Goal: Transaction & Acquisition: Purchase product/service

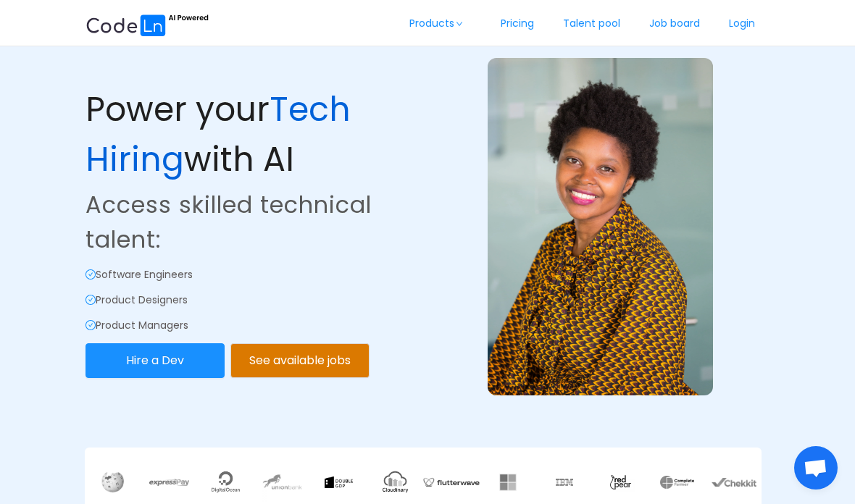
click at [593, 33] on link "Login" at bounding box center [741, 24] width 55 height 48
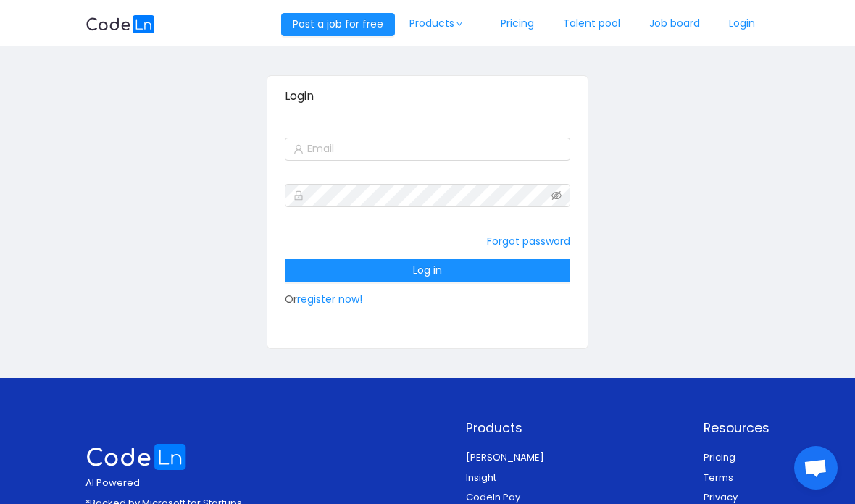
click at [435, 147] on input "text" at bounding box center [427, 149] width 285 height 23
type input "[EMAIL_ADDRESS][DOMAIN_NAME]"
click at [394, 270] on button "Log in" at bounding box center [427, 270] width 285 height 23
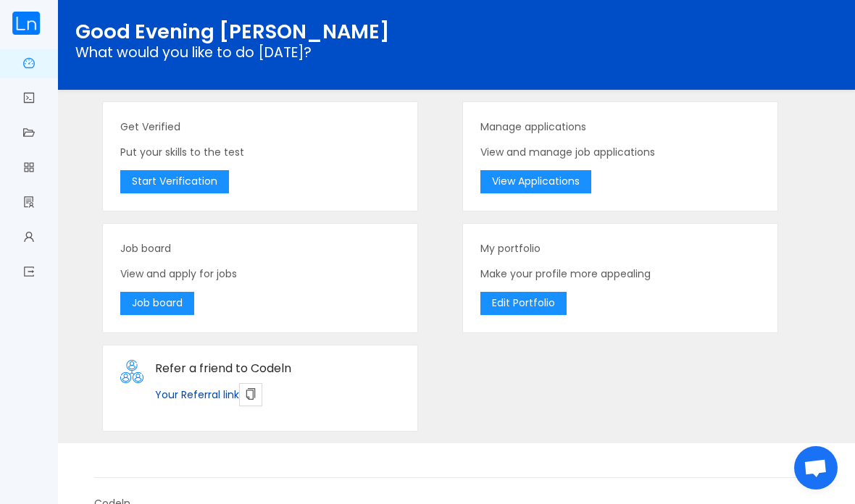
click at [547, 184] on button "View Applications" at bounding box center [535, 181] width 111 height 23
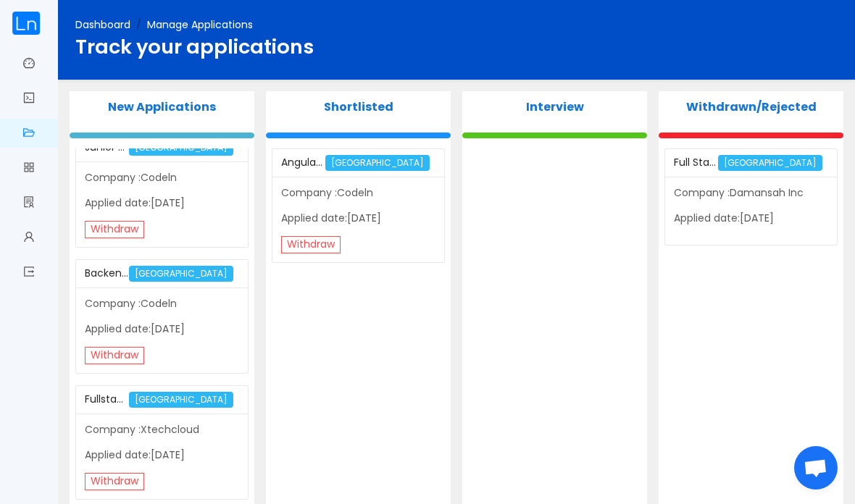
click at [25, 64] on link "Dashboard" at bounding box center [29, 64] width 12 height 30
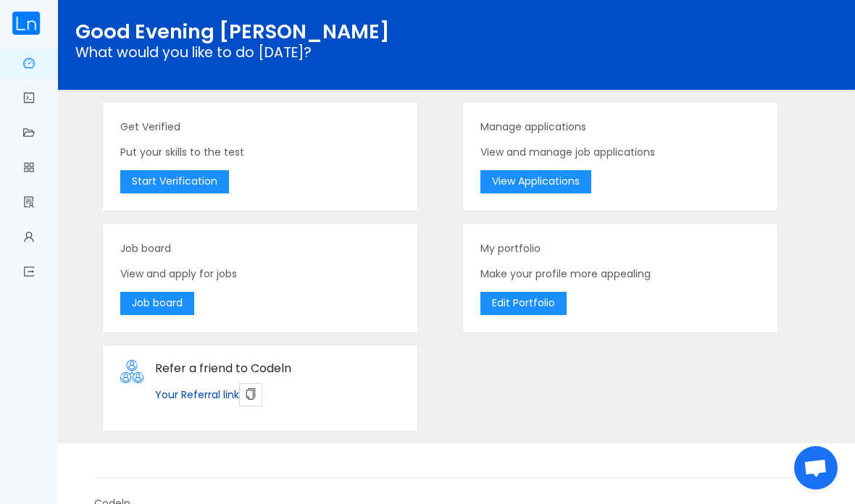
click at [23, 100] on link "Get verified" at bounding box center [29, 99] width 12 height 30
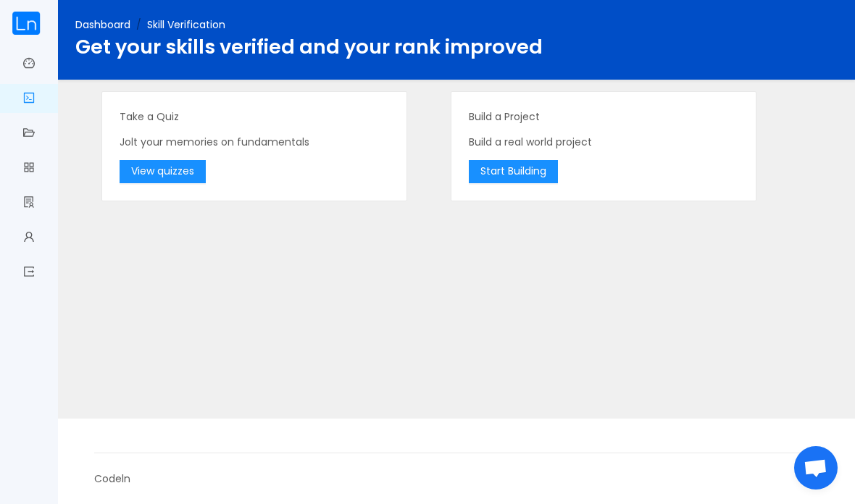
click at [23, 201] on link "My portfolio" at bounding box center [29, 203] width 12 height 30
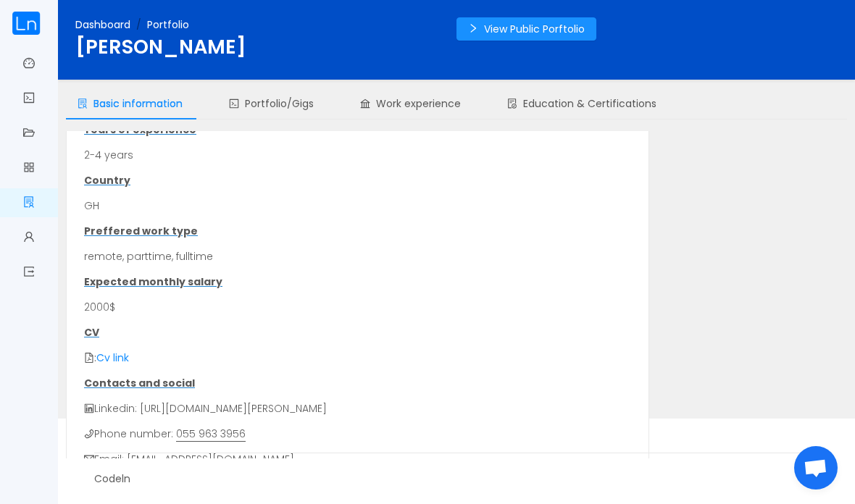
scroll to position [188, 0]
click at [28, 25] on img at bounding box center [26, 23] width 29 height 23
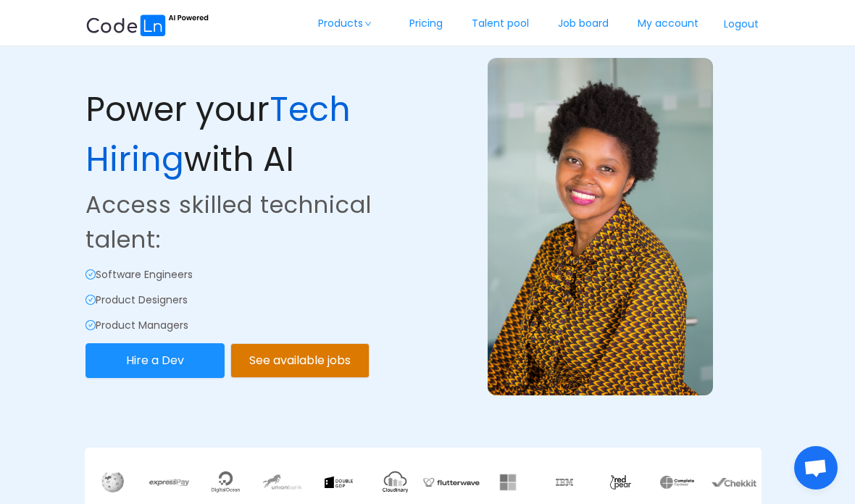
click at [586, 24] on link "Job board" at bounding box center [583, 24] width 80 height 48
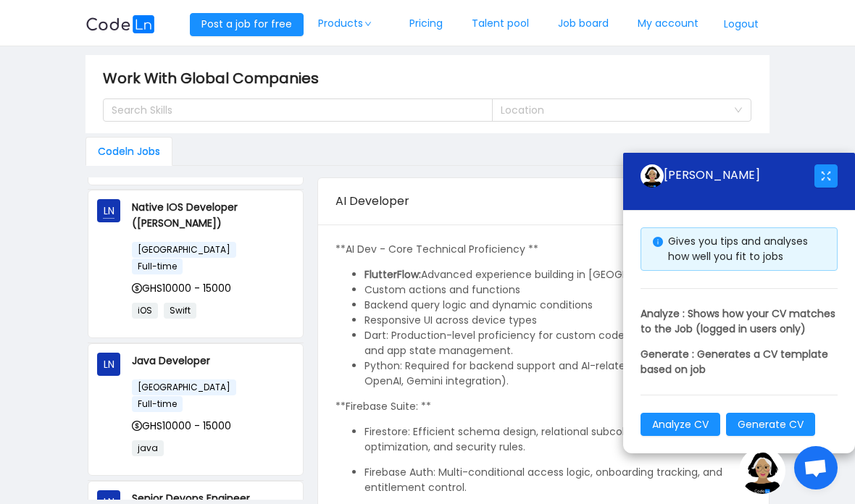
scroll to position [266, 0]
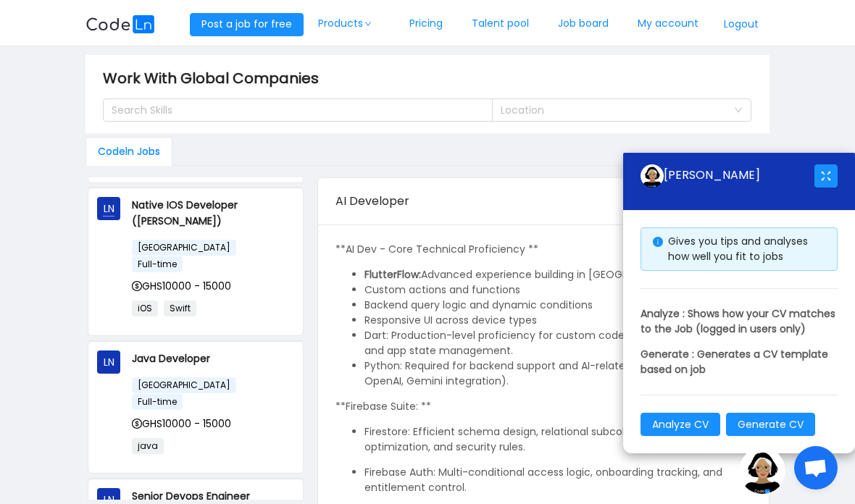
click at [593, 482] on img at bounding box center [762, 471] width 46 height 46
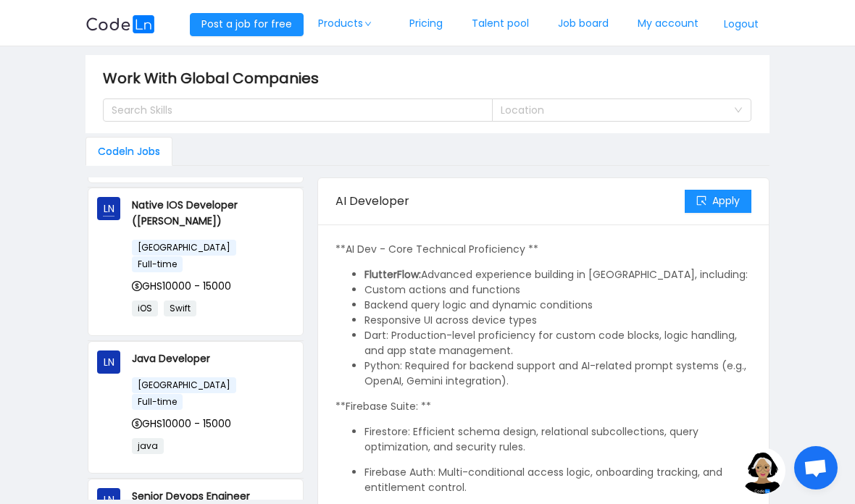
click at [113, 351] on div "LN Java Developer [GEOGRAPHIC_DATA] Full-time GHS10000 - 15000 java" at bounding box center [195, 408] width 197 height 114
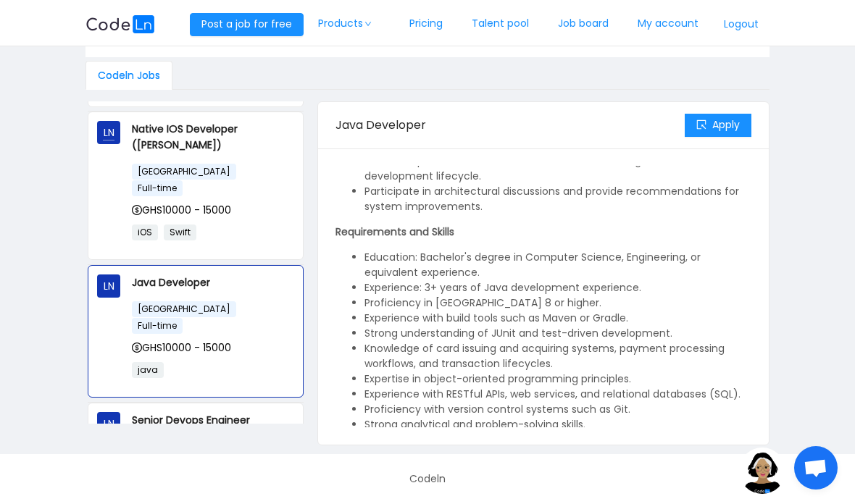
scroll to position [275, 0]
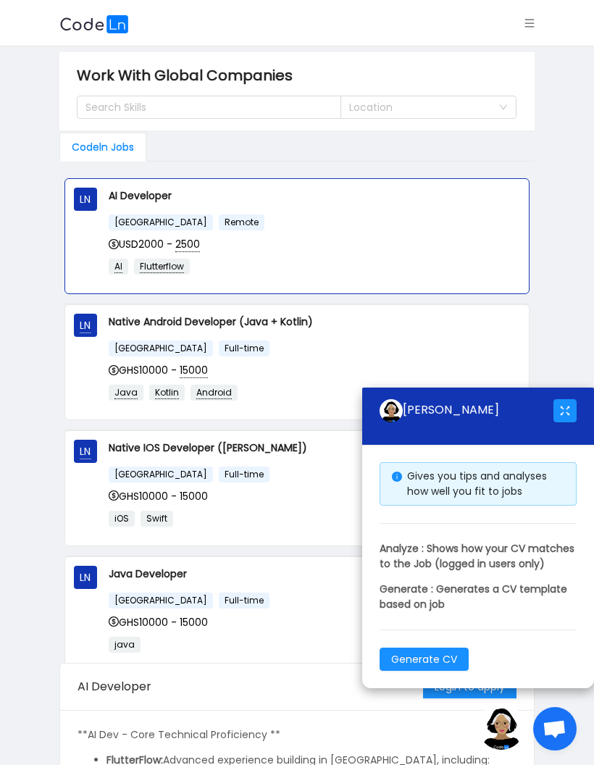
click at [562, 399] on button "button" at bounding box center [564, 410] width 23 height 23
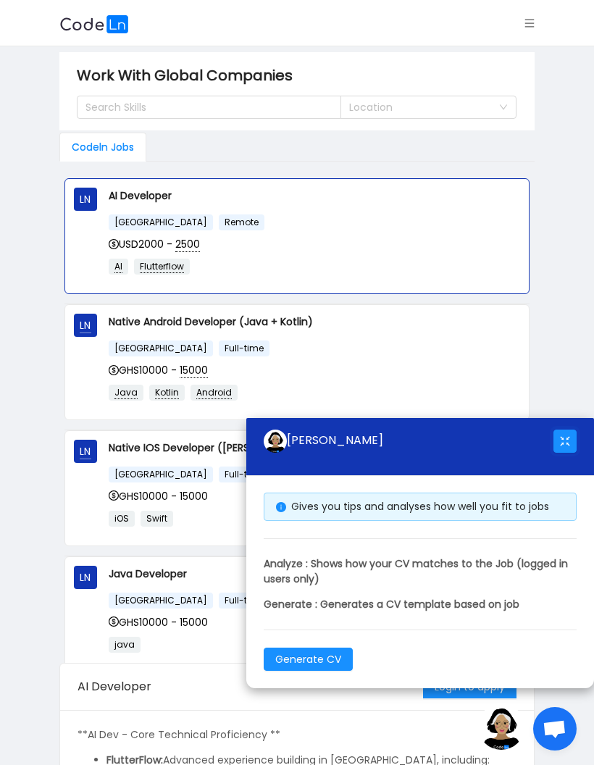
click at [565, 443] on button "button" at bounding box center [564, 441] width 23 height 23
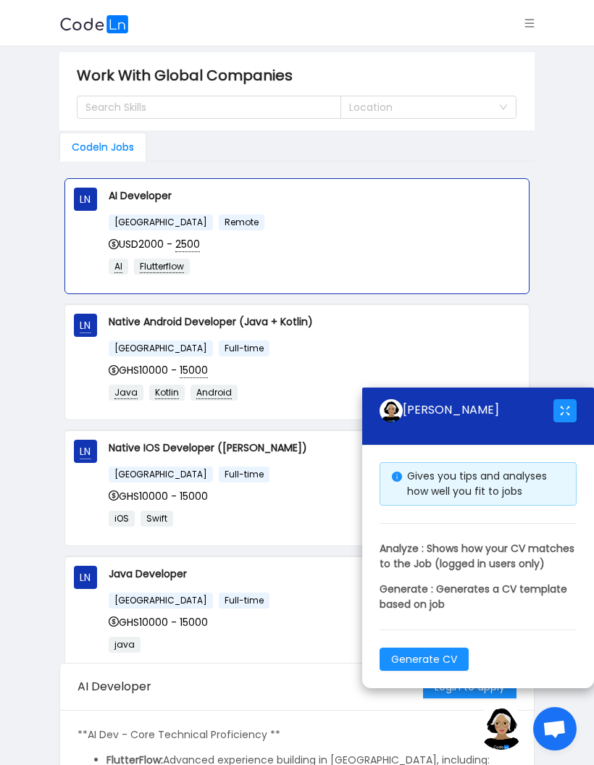
click at [547, 721] on span "Open chat" at bounding box center [555, 730] width 24 height 20
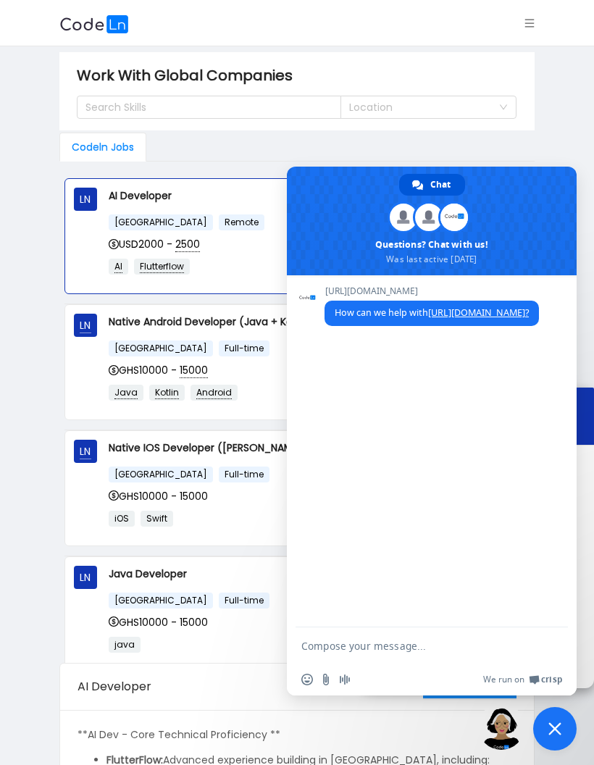
click at [556, 723] on span "Close chat" at bounding box center [554, 728] width 13 height 13
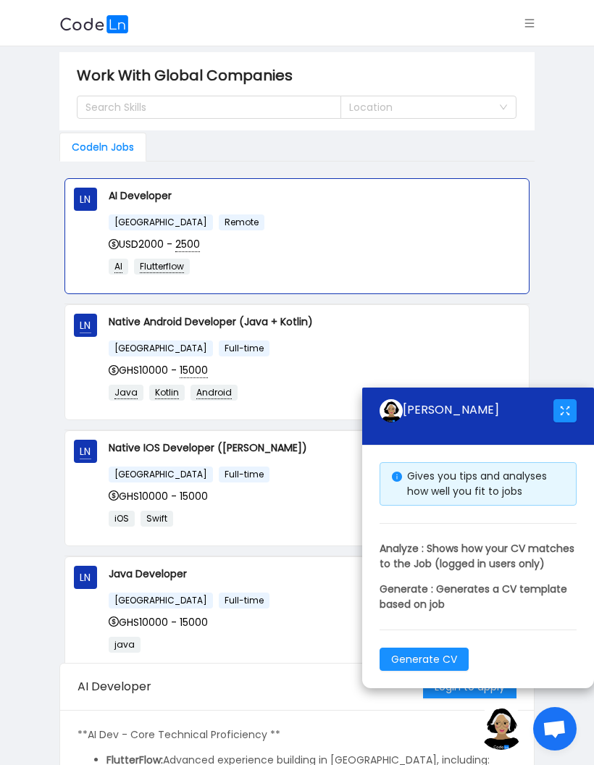
click at [498, 719] on img at bounding box center [501, 726] width 46 height 46
